Goal: Information Seeking & Learning: Learn about a topic

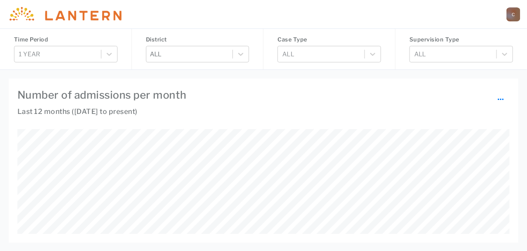
scroll to position [105, 492]
click at [112, 55] on icon at bounding box center [109, 54] width 9 height 9
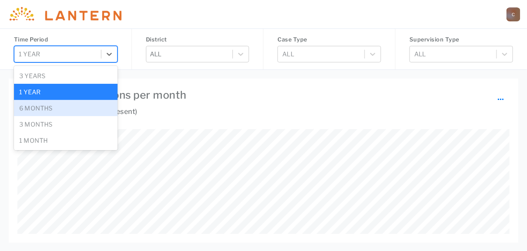
click at [76, 106] on div "6 months" at bounding box center [66, 108] width 104 height 16
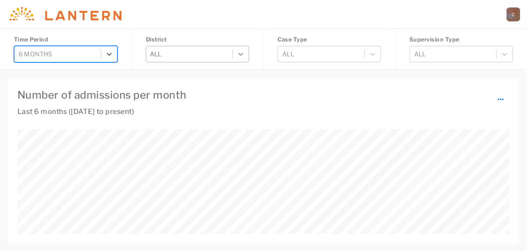
click at [241, 50] on icon at bounding box center [241, 54] width 9 height 9
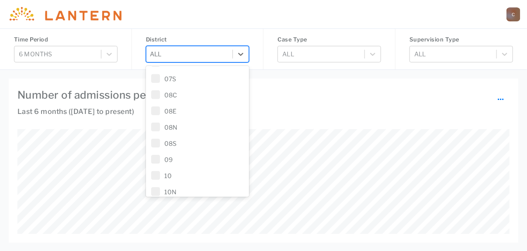
scroll to position [306, 0]
click at [159, 188] on span at bounding box center [155, 190] width 9 height 9
click at [325, 94] on h4 "Number of admissions per month ..." at bounding box center [263, 95] width 492 height 16
click at [240, 53] on icon at bounding box center [241, 54] width 9 height 9
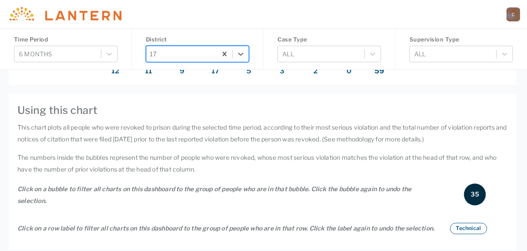
scroll to position [656, 0]
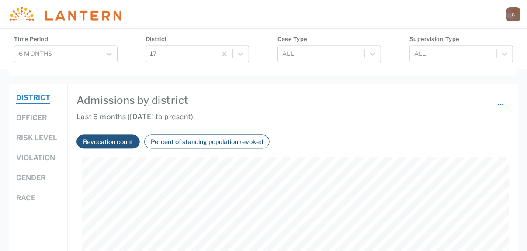
click at [38, 118] on button "Officer" at bounding box center [31, 118] width 31 height 11
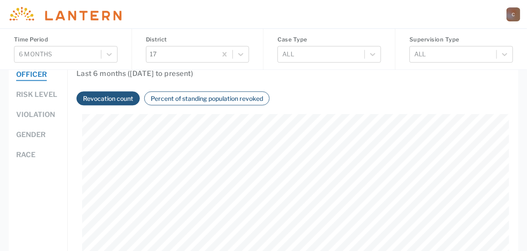
scroll to position [151, 427]
click at [186, 97] on button "Percent of standing population revoked" at bounding box center [207, 99] width 118 height 10
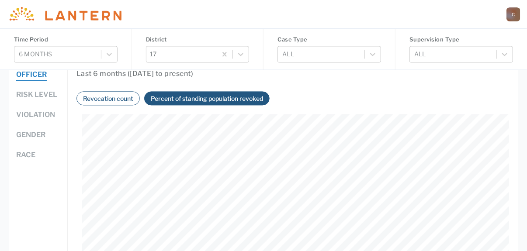
click at [186, 97] on button "Percent of standing population revoked" at bounding box center [207, 99] width 118 height 10
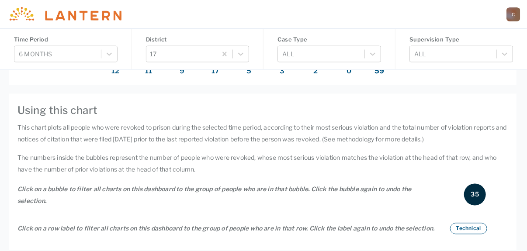
scroll to position [262, 0]
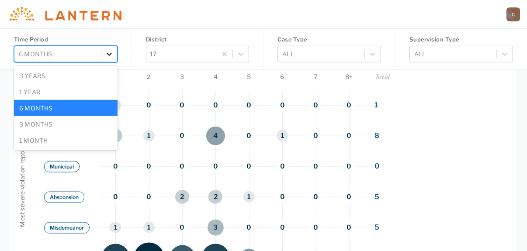
click at [108, 54] on icon at bounding box center [109, 54] width 5 height 3
click at [60, 142] on div "1 month" at bounding box center [66, 141] width 104 height 16
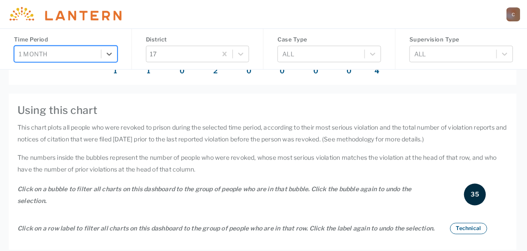
scroll to position [218, 0]
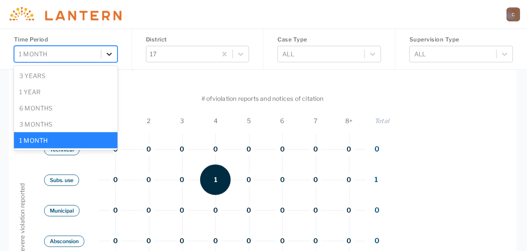
click at [106, 56] on icon at bounding box center [109, 54] width 9 height 9
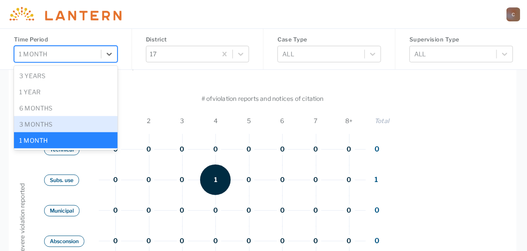
click at [52, 127] on div "3 months" at bounding box center [66, 124] width 104 height 16
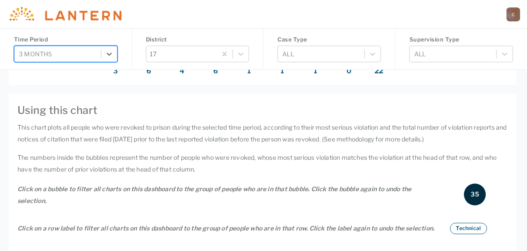
scroll to position [306, 0]
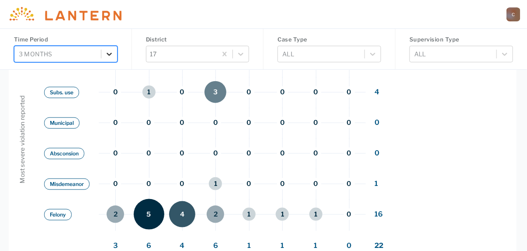
click at [110, 51] on icon at bounding box center [109, 54] width 9 height 9
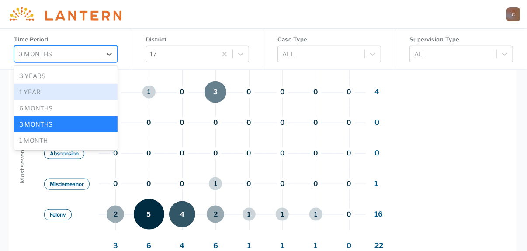
click at [62, 92] on div "1 year" at bounding box center [66, 92] width 104 height 16
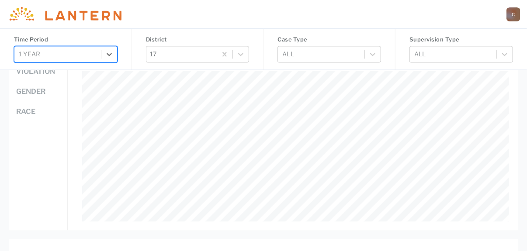
scroll to position [700, 0]
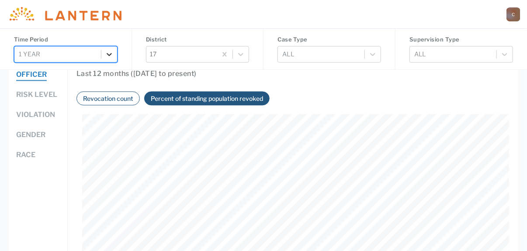
click at [107, 58] on icon at bounding box center [109, 54] width 9 height 9
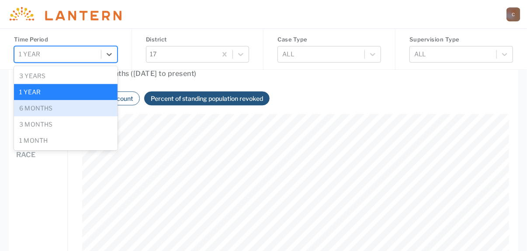
click at [74, 105] on div "6 months" at bounding box center [66, 108] width 104 height 16
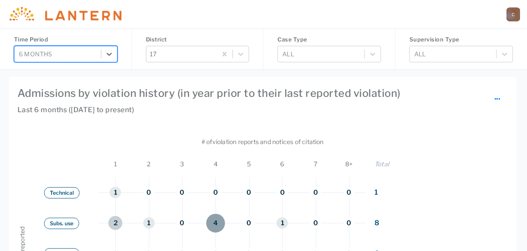
scroll to position [0, 0]
